Goal: Task Accomplishment & Management: Complete application form

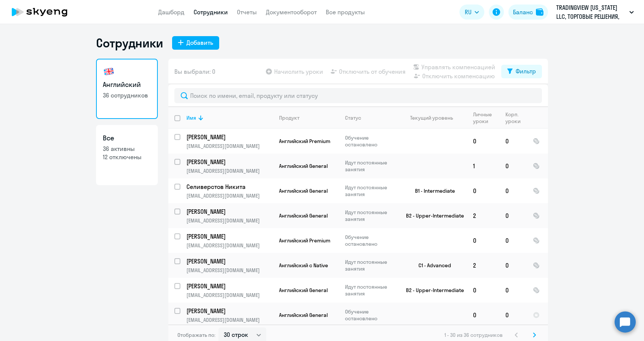
select select "30"
click at [201, 49] on button "Добавить" at bounding box center [195, 43] width 47 height 14
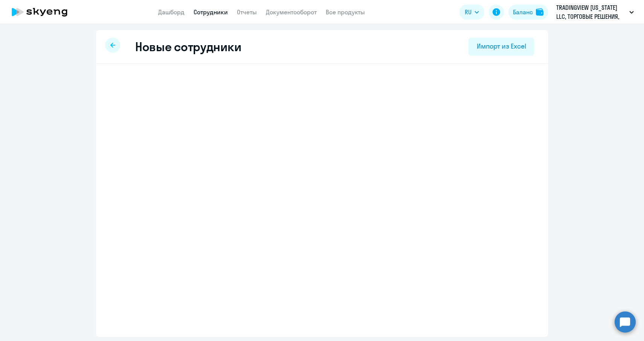
select select "english_adult_not_native_speaker"
select select "2"
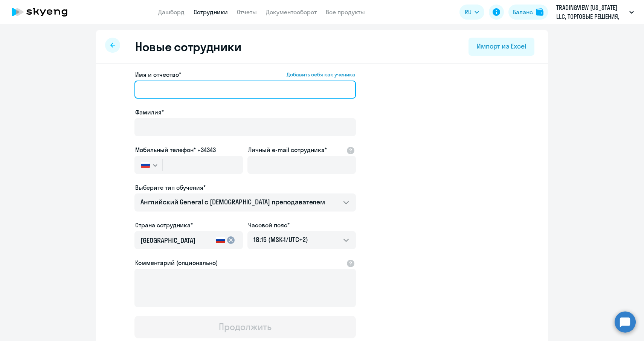
click at [180, 92] on input "Имя и отчество* Добавить себя как ученика" at bounding box center [244, 90] width 221 height 18
paste input "[PERSON_NAME]"
drag, startPoint x: 207, startPoint y: 90, endPoint x: 161, endPoint y: 88, distance: 46.4
click at [161, 88] on input "[PERSON_NAME]" at bounding box center [244, 90] width 221 height 18
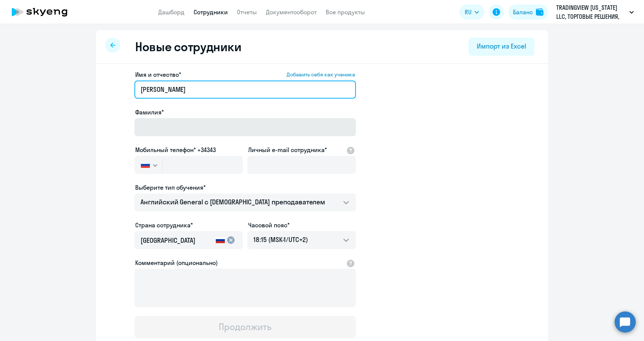
type input "[PERSON_NAME]"
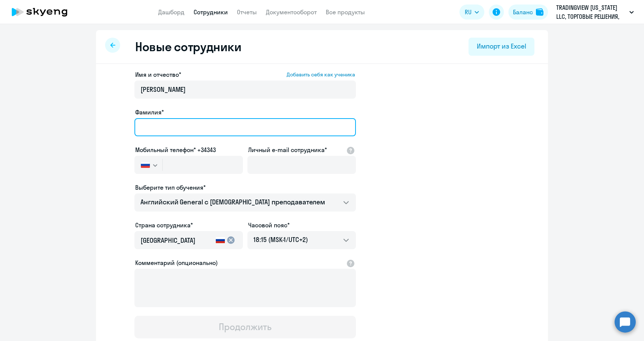
click at [158, 121] on input "Фамилия*" at bounding box center [244, 127] width 221 height 18
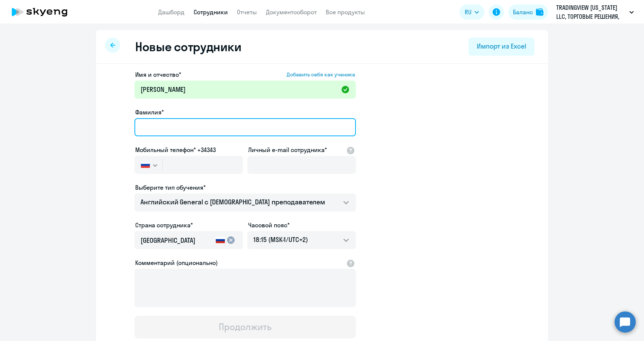
paste input "Vostrikov"
type input "Vostrikov"
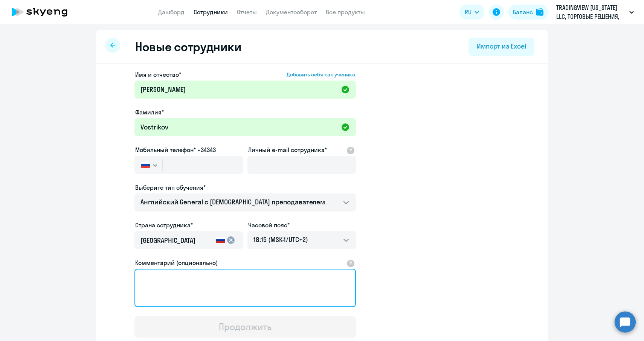
click at [194, 291] on textarea "Комментарий (опционально)" at bounding box center [244, 288] width 221 height 38
paste textarea "[PHONE_NUMBER]"
type textarea "[PHONE_NUMBER]"
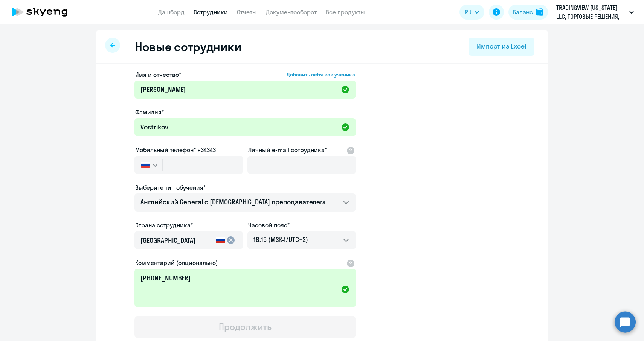
click at [154, 164] on icon "button" at bounding box center [155, 165] width 5 height 3
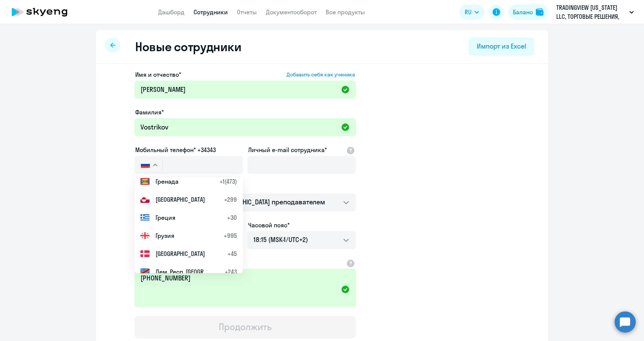
scroll to position [1035, 0]
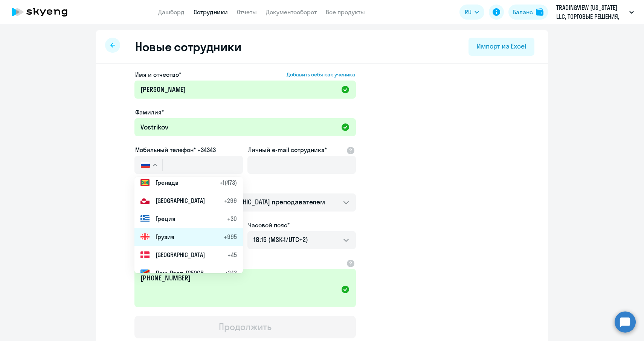
click at [173, 236] on span "Грузия" at bounding box center [164, 236] width 19 height 9
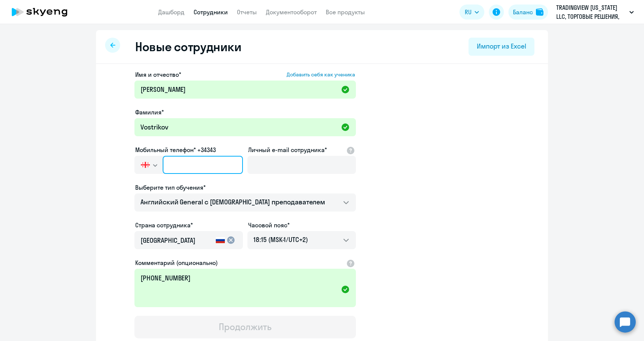
click at [176, 166] on input "text" at bounding box center [203, 165] width 80 height 18
type input "+995 (591) 811-272"
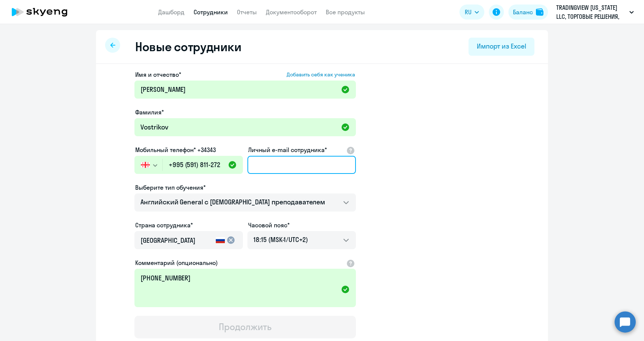
click at [276, 171] on input "Личный e-mail сотрудника*" at bounding box center [301, 165] width 108 height 18
paste input "[EMAIL_ADDRESS][DOMAIN_NAME]"
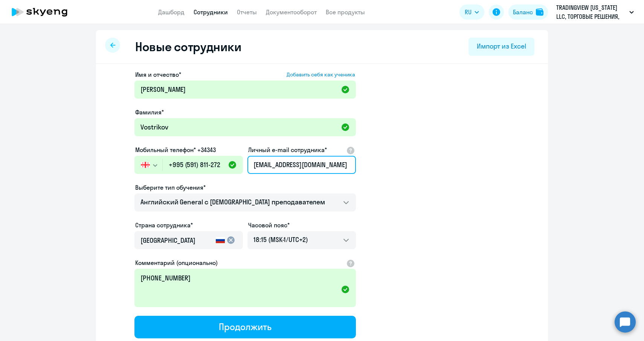
type input "[EMAIL_ADDRESS][DOMAIN_NAME]"
click at [385, 209] on app-new-student-form "Имя и отчество* Добавить себя как ученика [PERSON_NAME]* [PERSON_NAME] Мобильны…" at bounding box center [322, 204] width 428 height 268
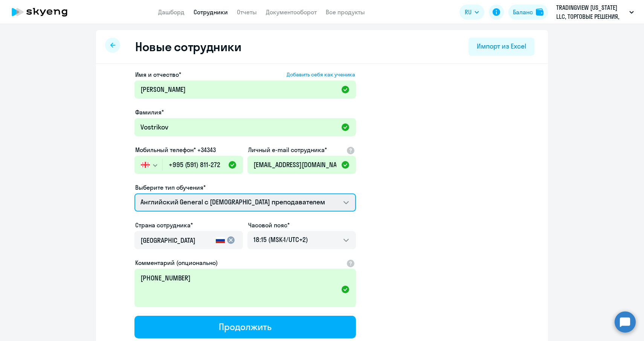
click at [344, 205] on select "Премиум [DEMOGRAPHIC_DATA] с русскоговорящим преподавателем Английский General …" at bounding box center [244, 202] width 221 height 18
